Goal: Task Accomplishment & Management: Manage account settings

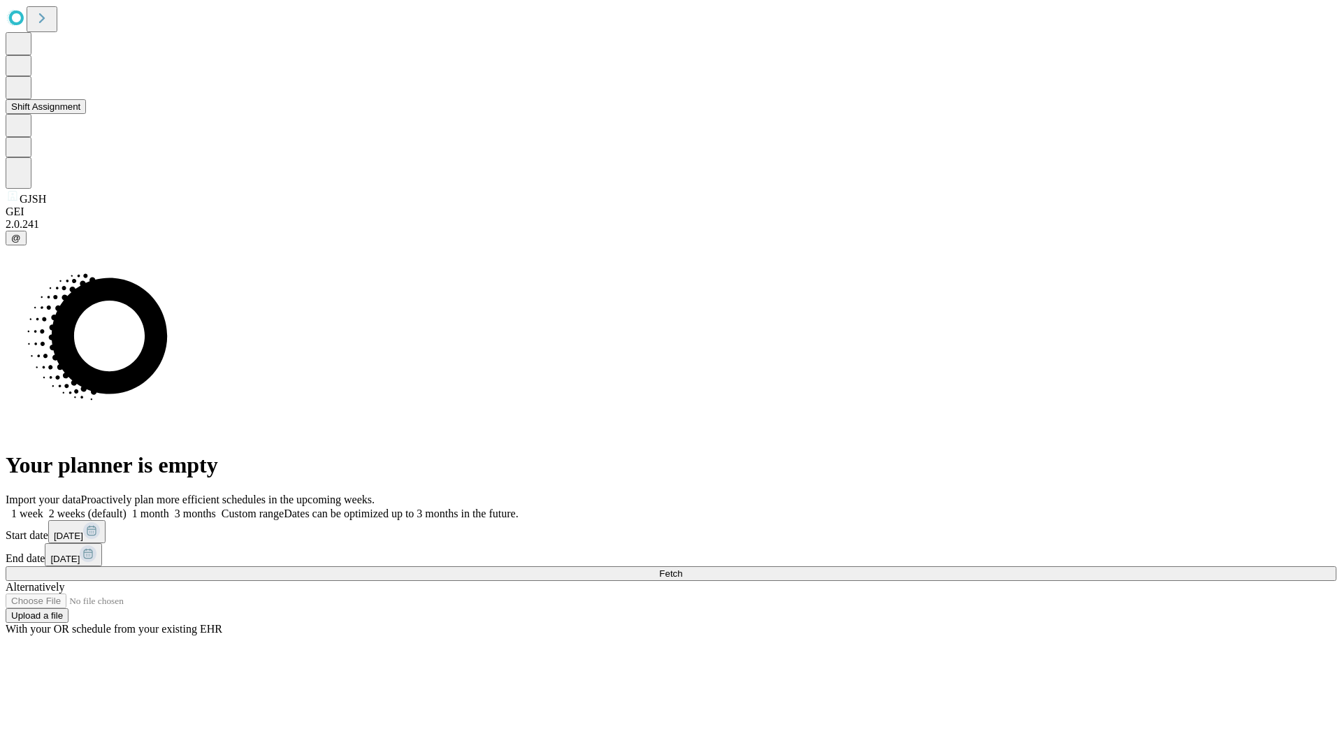
click at [86, 114] on button "Shift Assignment" at bounding box center [46, 106] width 80 height 15
